Goal: Find specific page/section: Find specific page/section

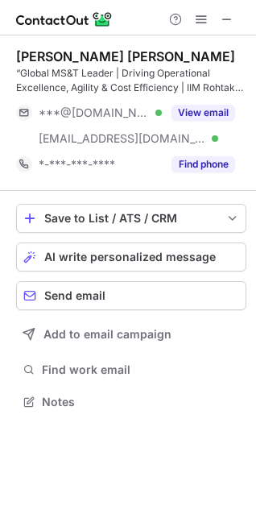
scroll to position [390, 256]
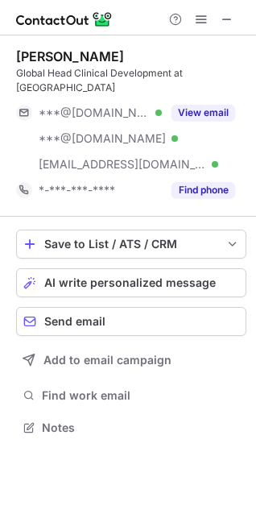
scroll to position [8, 7]
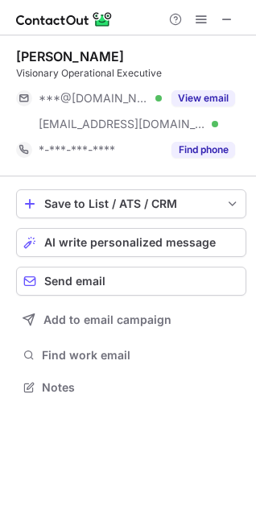
scroll to position [8, 7]
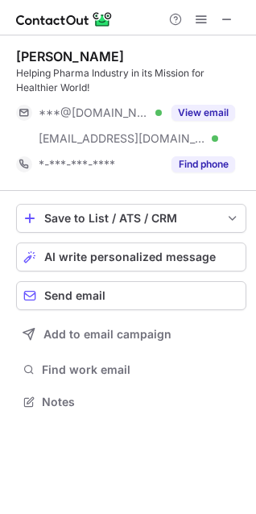
scroll to position [7, 7]
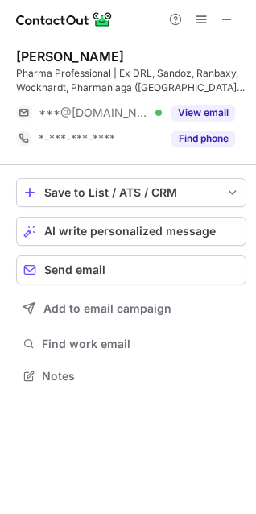
scroll to position [7, 7]
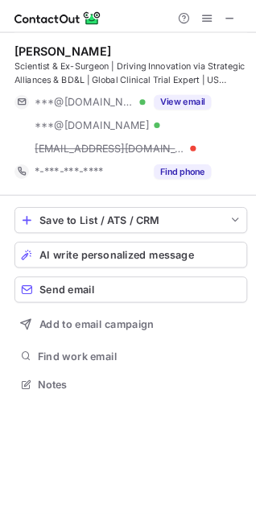
scroll to position [7, 7]
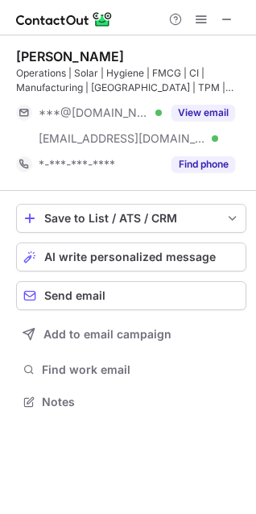
scroll to position [390, 256]
